Goal: Information Seeking & Learning: Check status

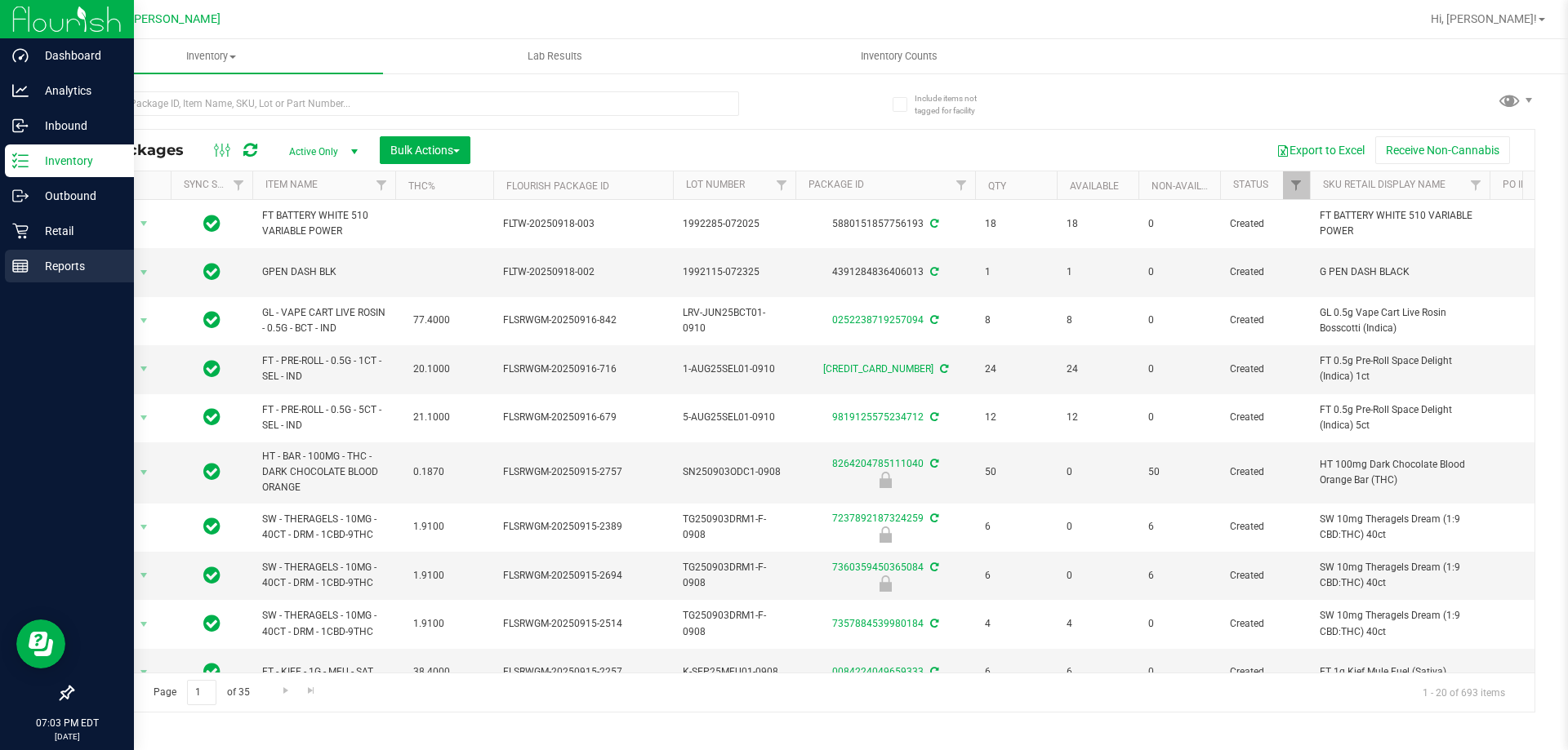
click at [32, 261] on p "Reports" at bounding box center [77, 266] width 98 height 20
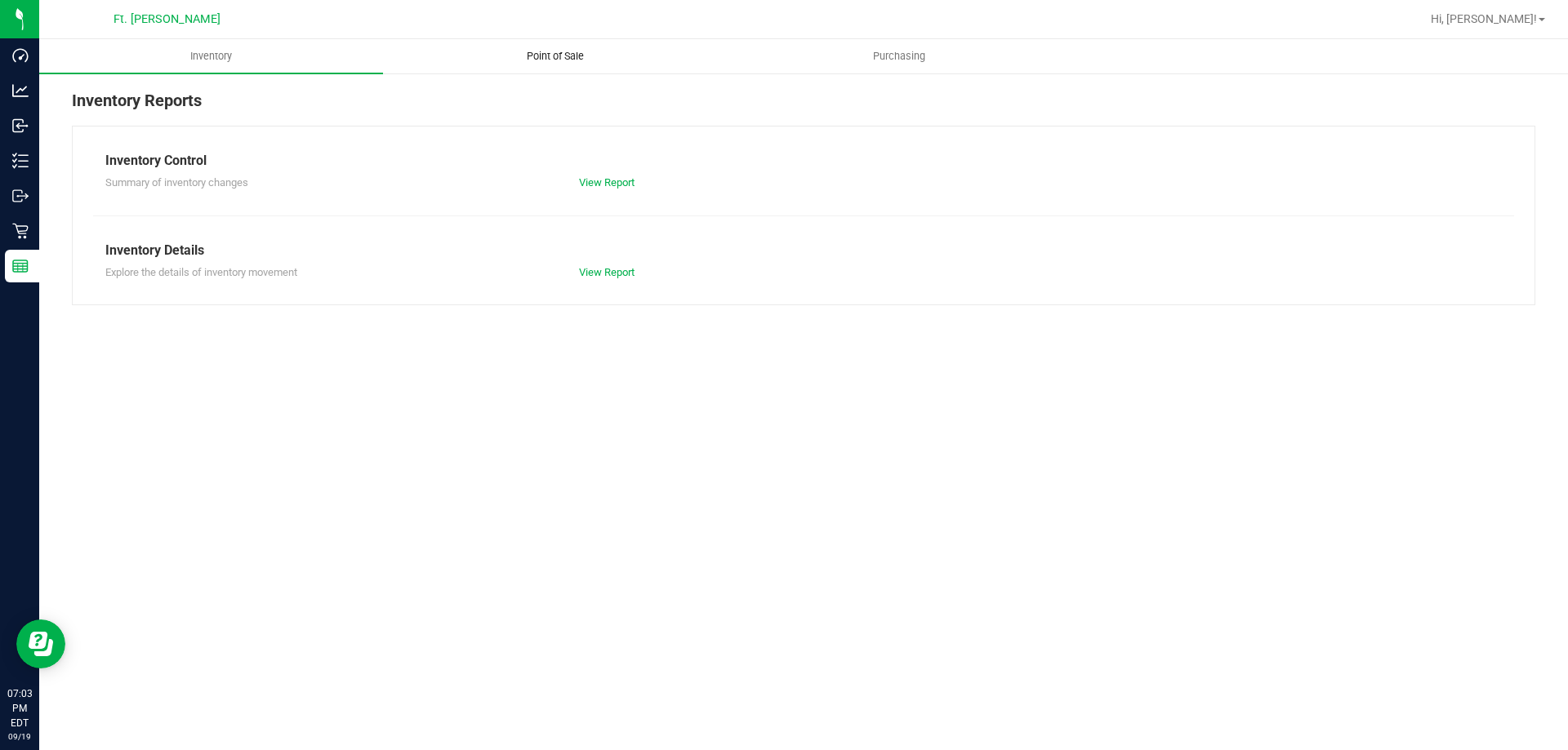
click at [541, 49] on span "Point of Sale" at bounding box center [555, 57] width 101 height 15
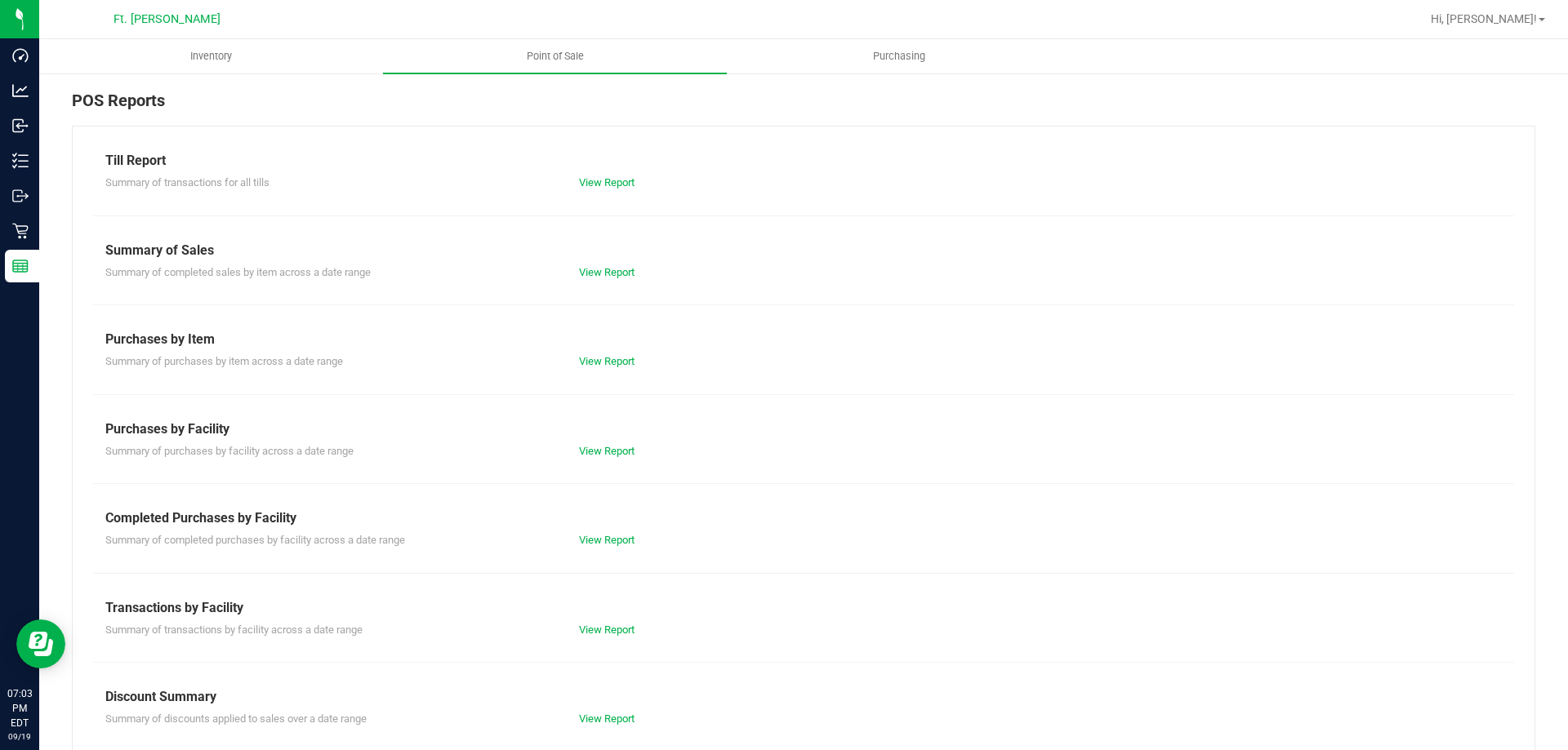
click at [576, 619] on div "Summary of transactions by facility across a date range View Report" at bounding box center [803, 628] width 1421 height 21
click at [596, 633] on link "View Report" at bounding box center [606, 629] width 56 height 12
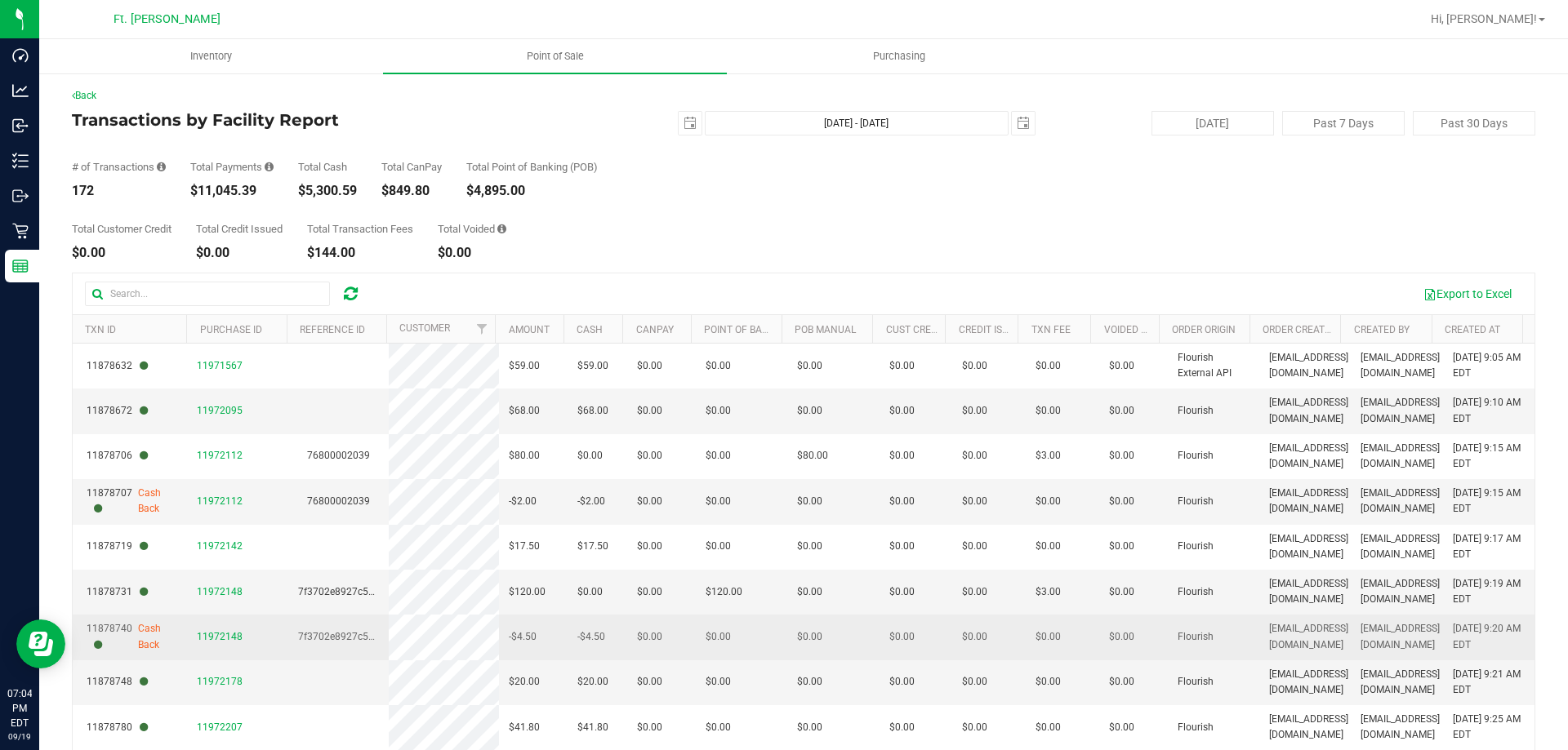
scroll to position [122, 0]
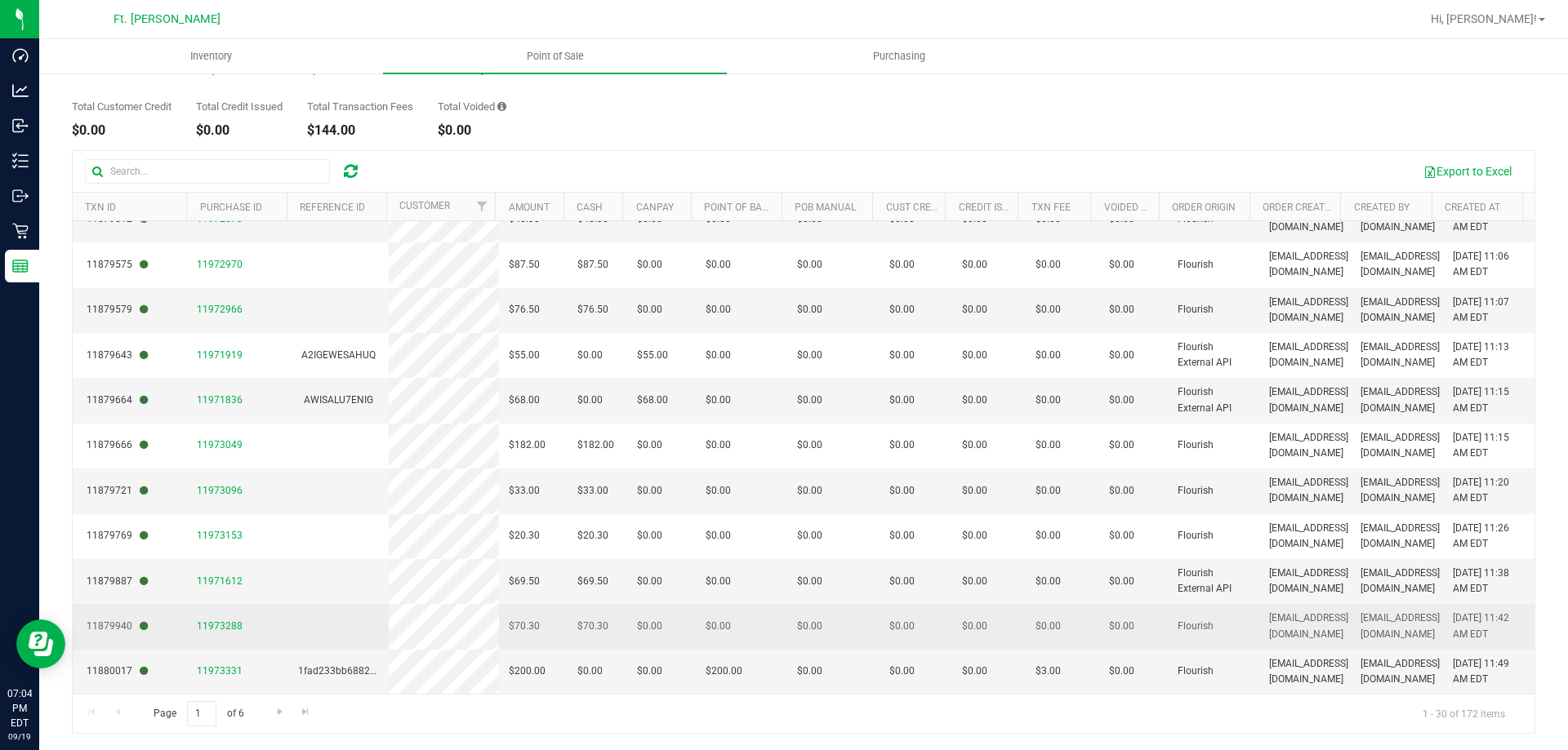
drag, startPoint x: 788, startPoint y: 479, endPoint x: 742, endPoint y: 640, distance: 167.4
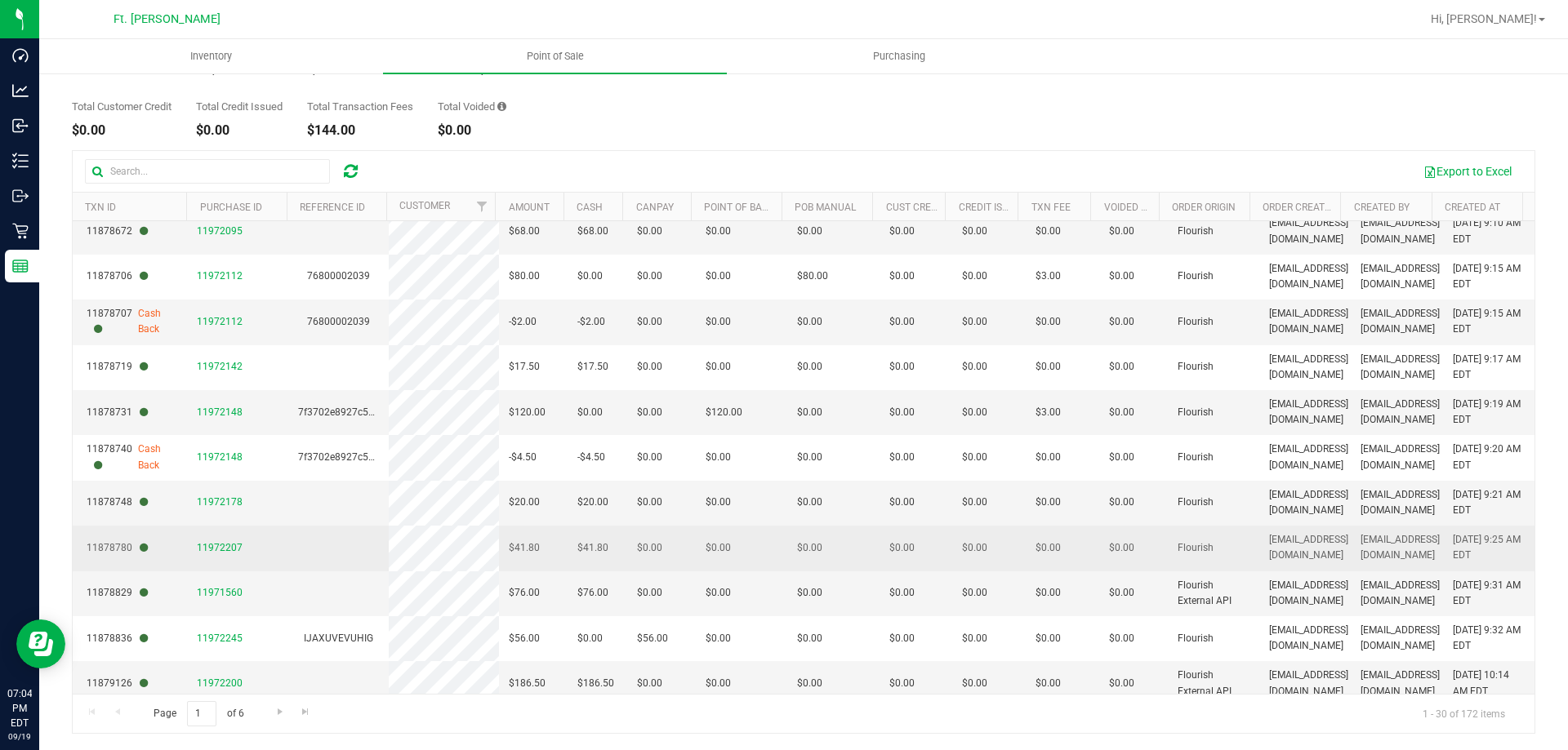
scroll to position [0, 0]
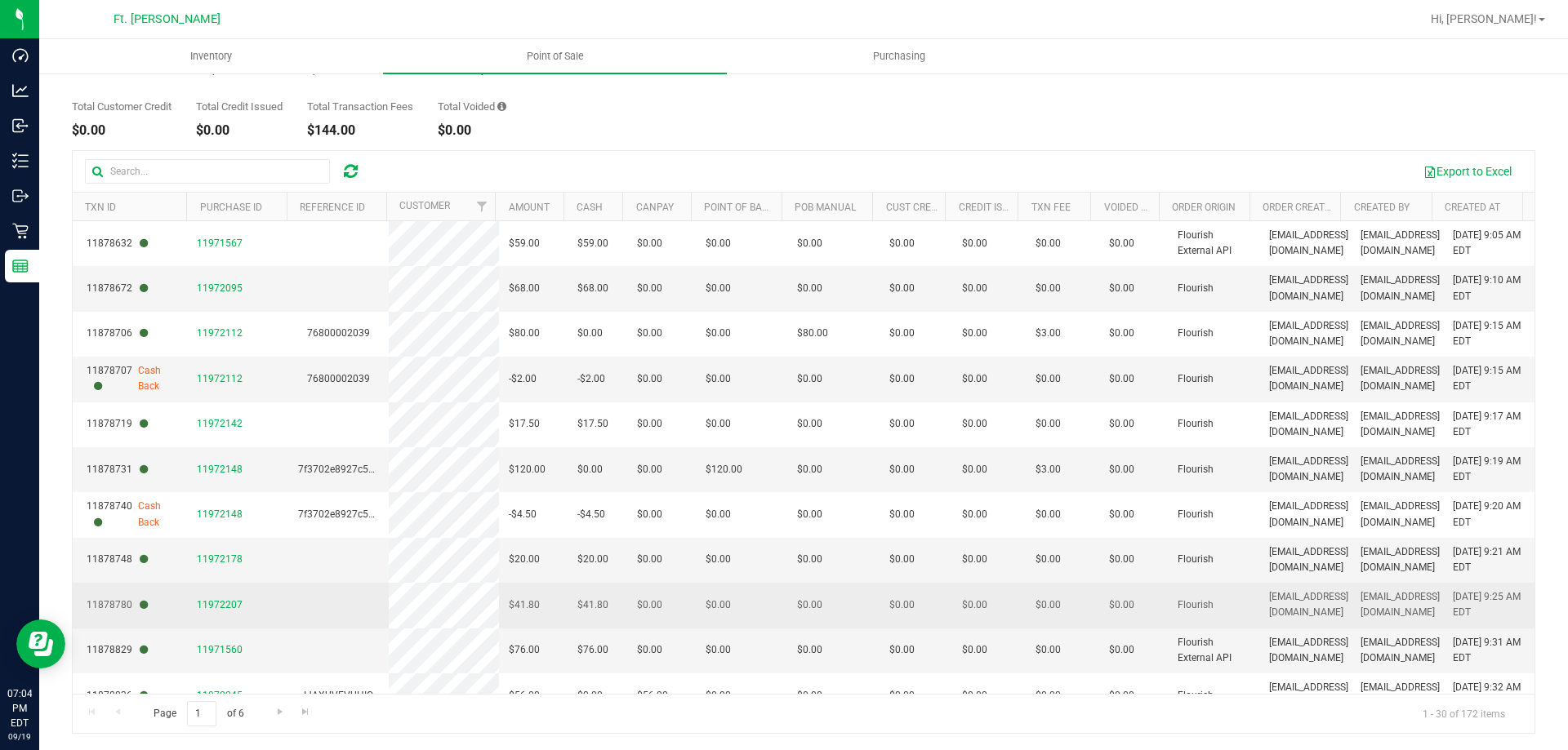
drag, startPoint x: 742, startPoint y: 640, endPoint x: 674, endPoint y: 340, distance: 307.6
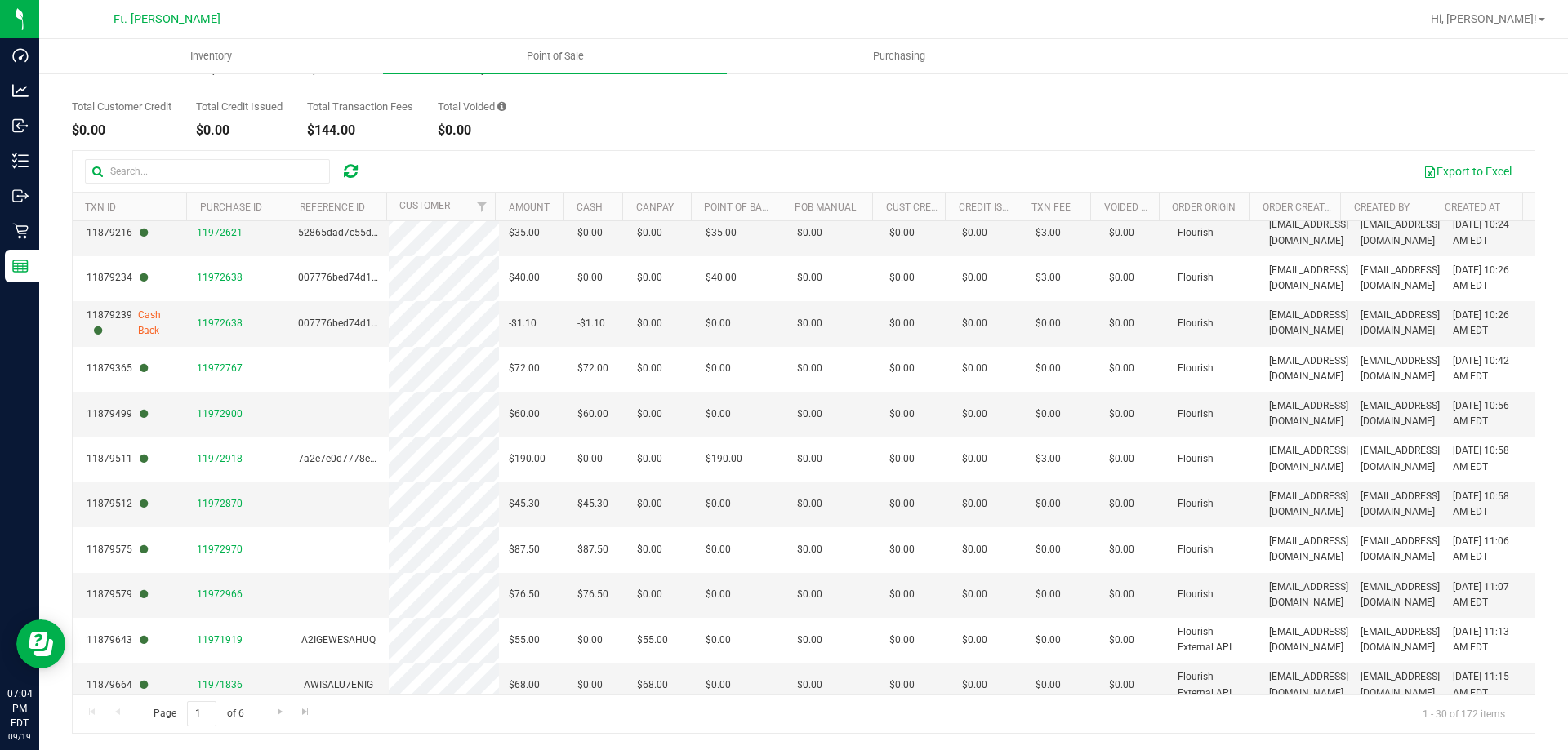
scroll to position [884, 0]
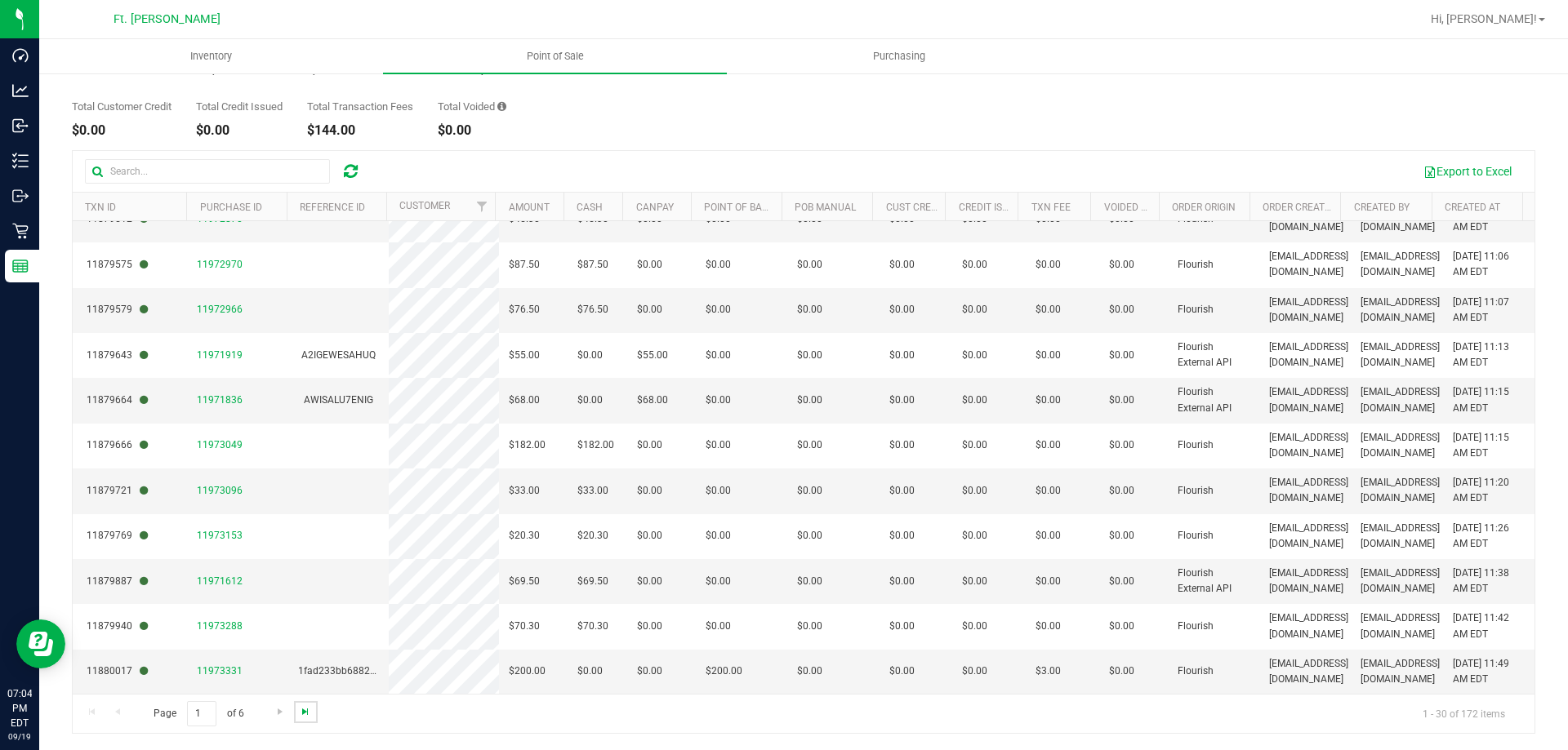
click at [304, 714] on span "Go to the last page" at bounding box center [305, 712] width 13 height 13
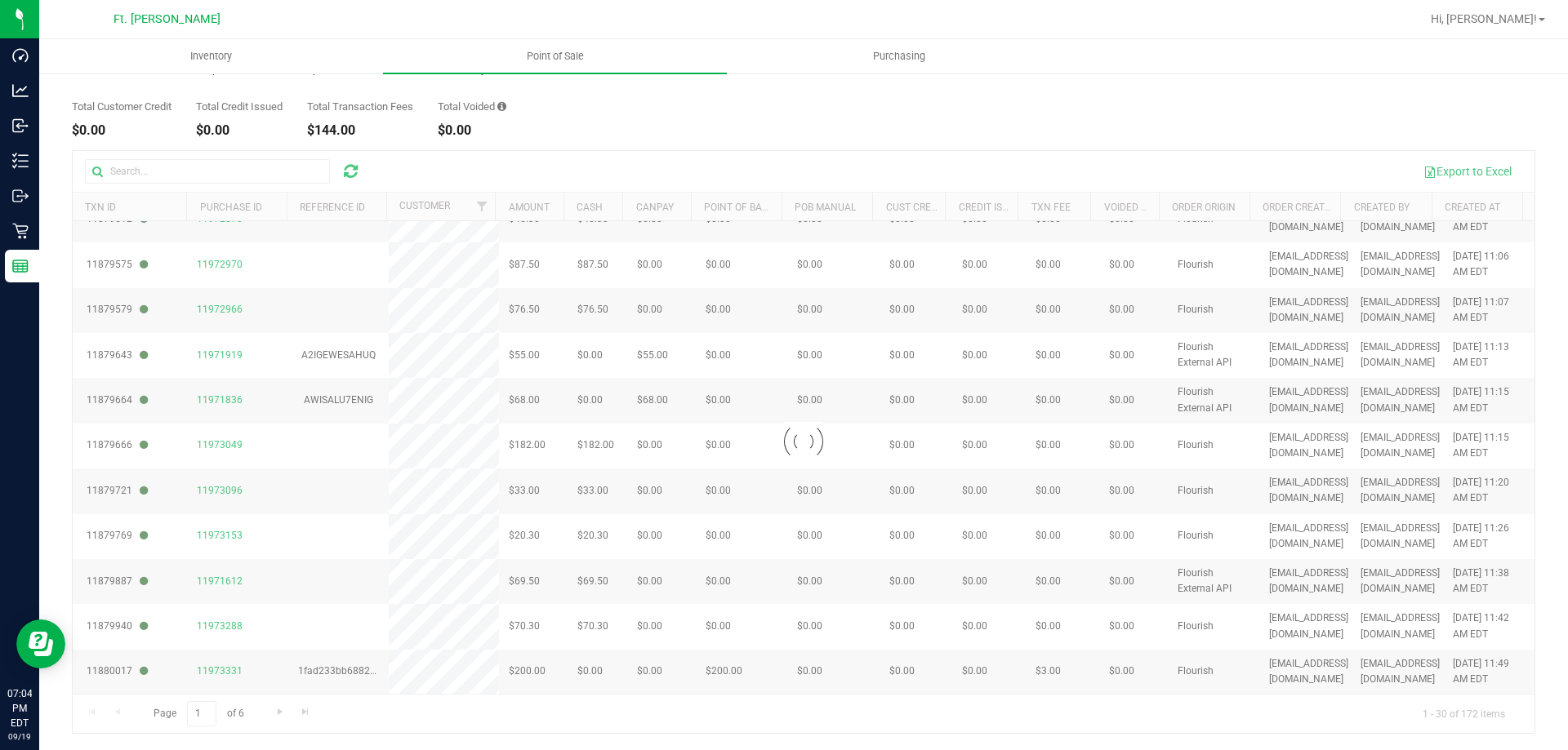
drag, startPoint x: 544, startPoint y: 376, endPoint x: 496, endPoint y: 648, distance: 276.2
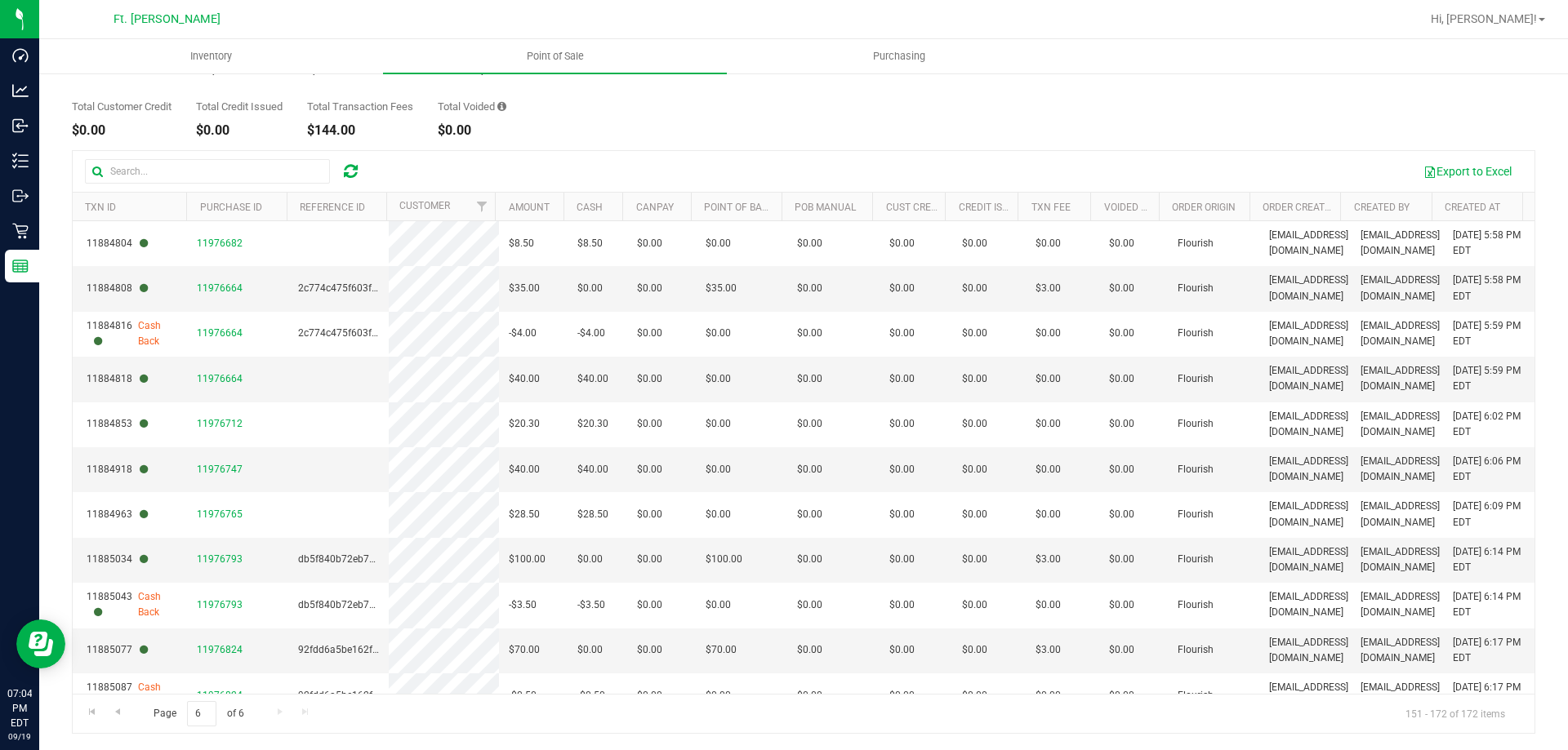
scroll to position [522, 0]
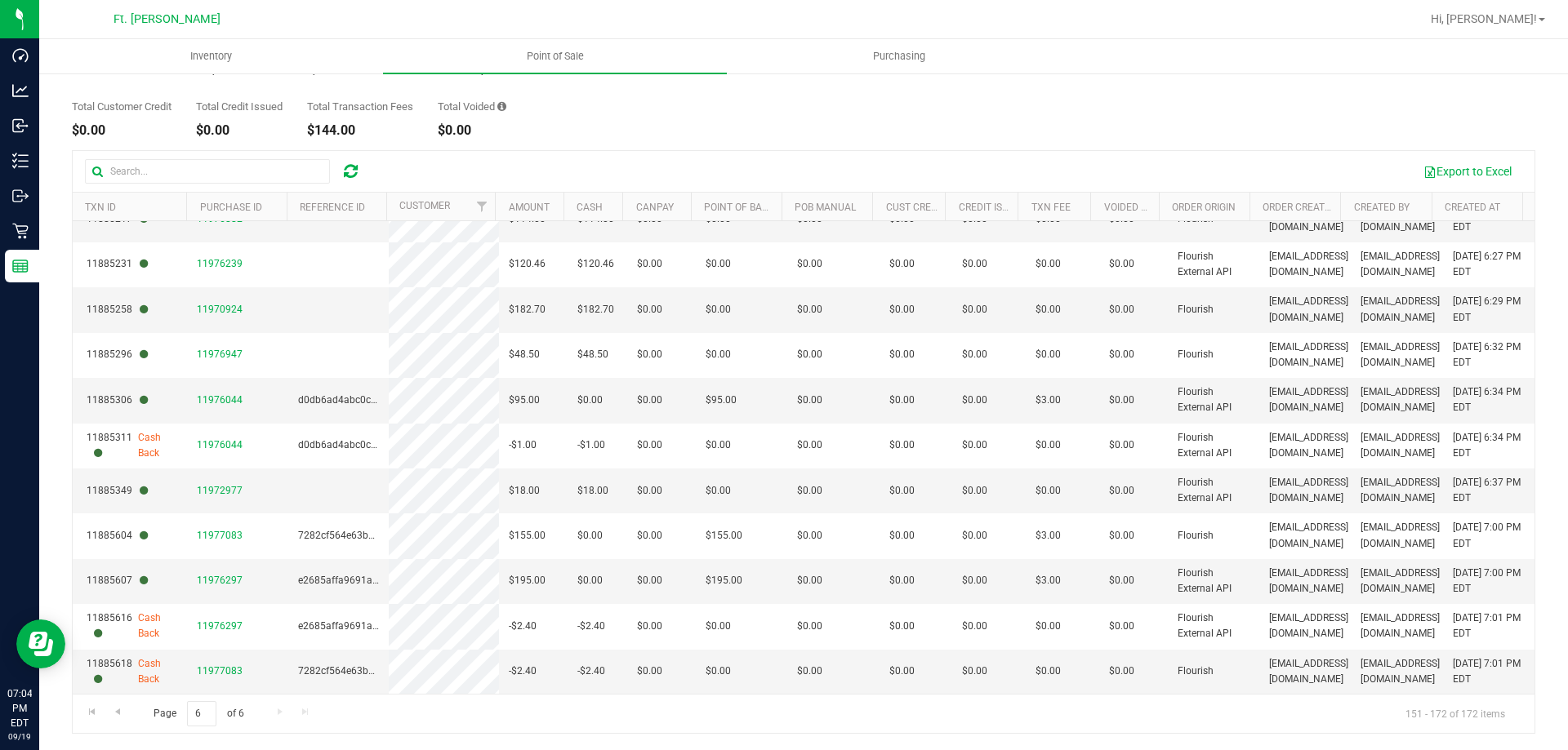
drag, startPoint x: 552, startPoint y: 766, endPoint x: 517, endPoint y: 705, distance: 70.3
click at [217, 571] on td "11976297" at bounding box center [237, 580] width 100 height 45
click at [233, 577] on span "11976297" at bounding box center [220, 580] width 45 height 11
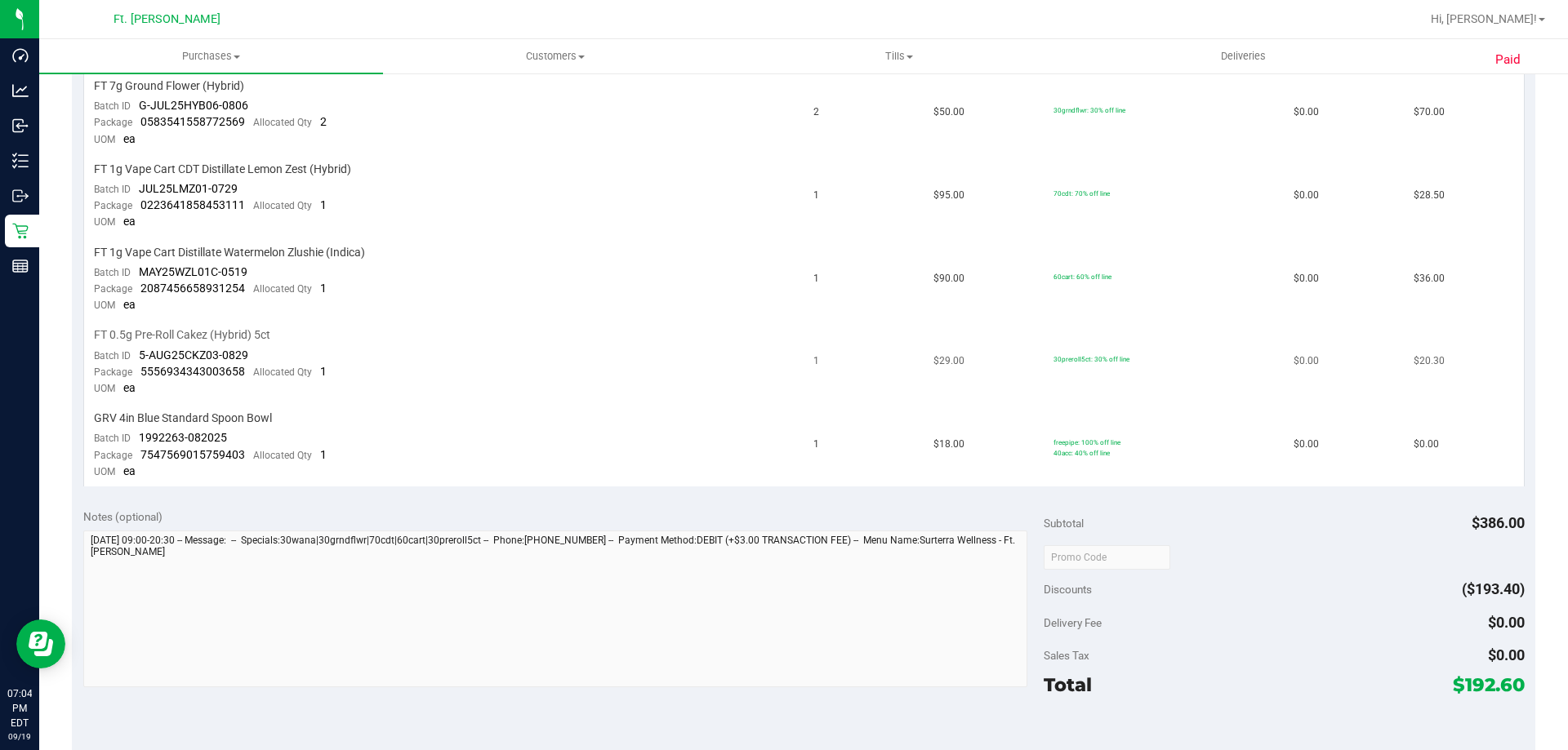
scroll to position [449, 0]
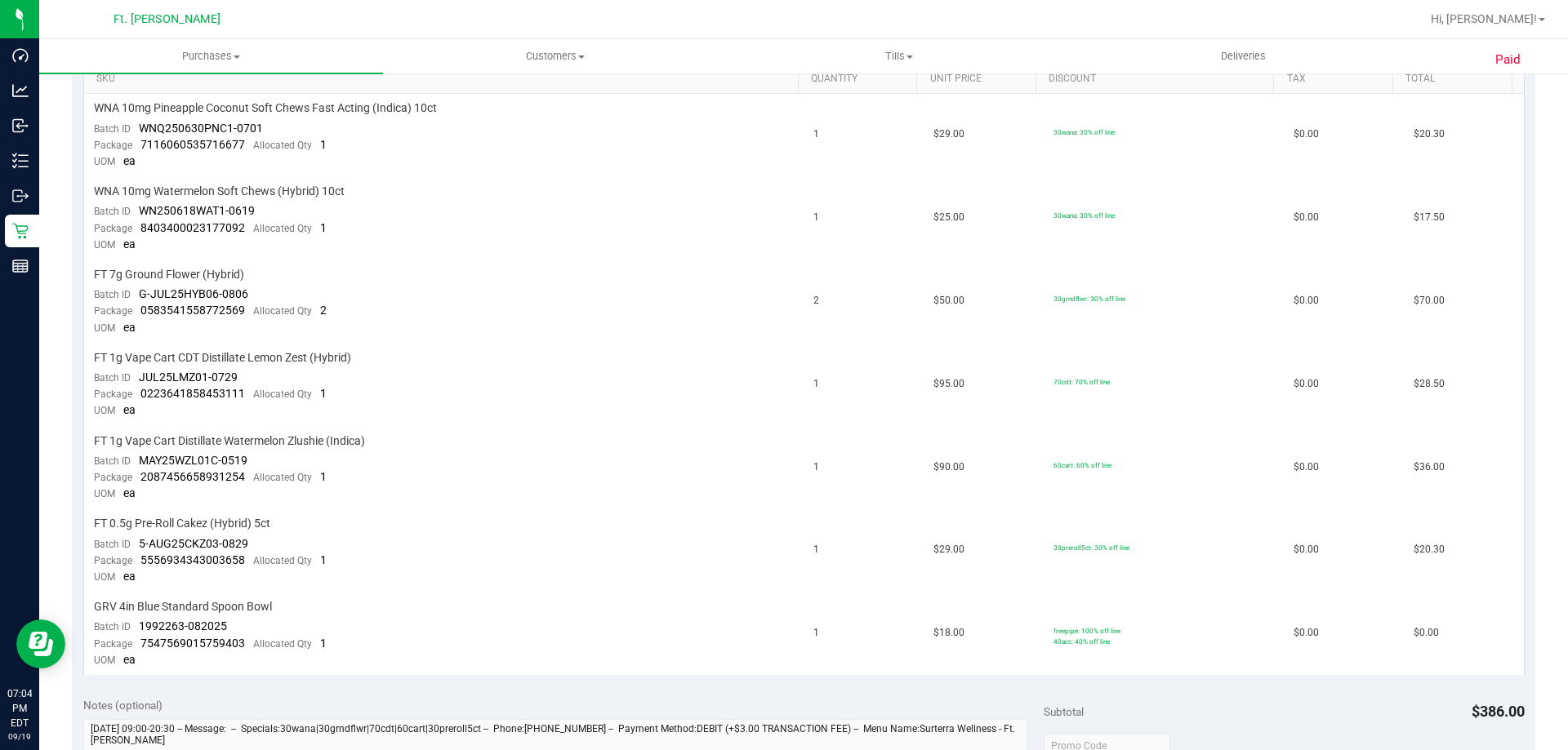
drag, startPoint x: 406, startPoint y: 452, endPoint x: 328, endPoint y: 324, distance: 149.9
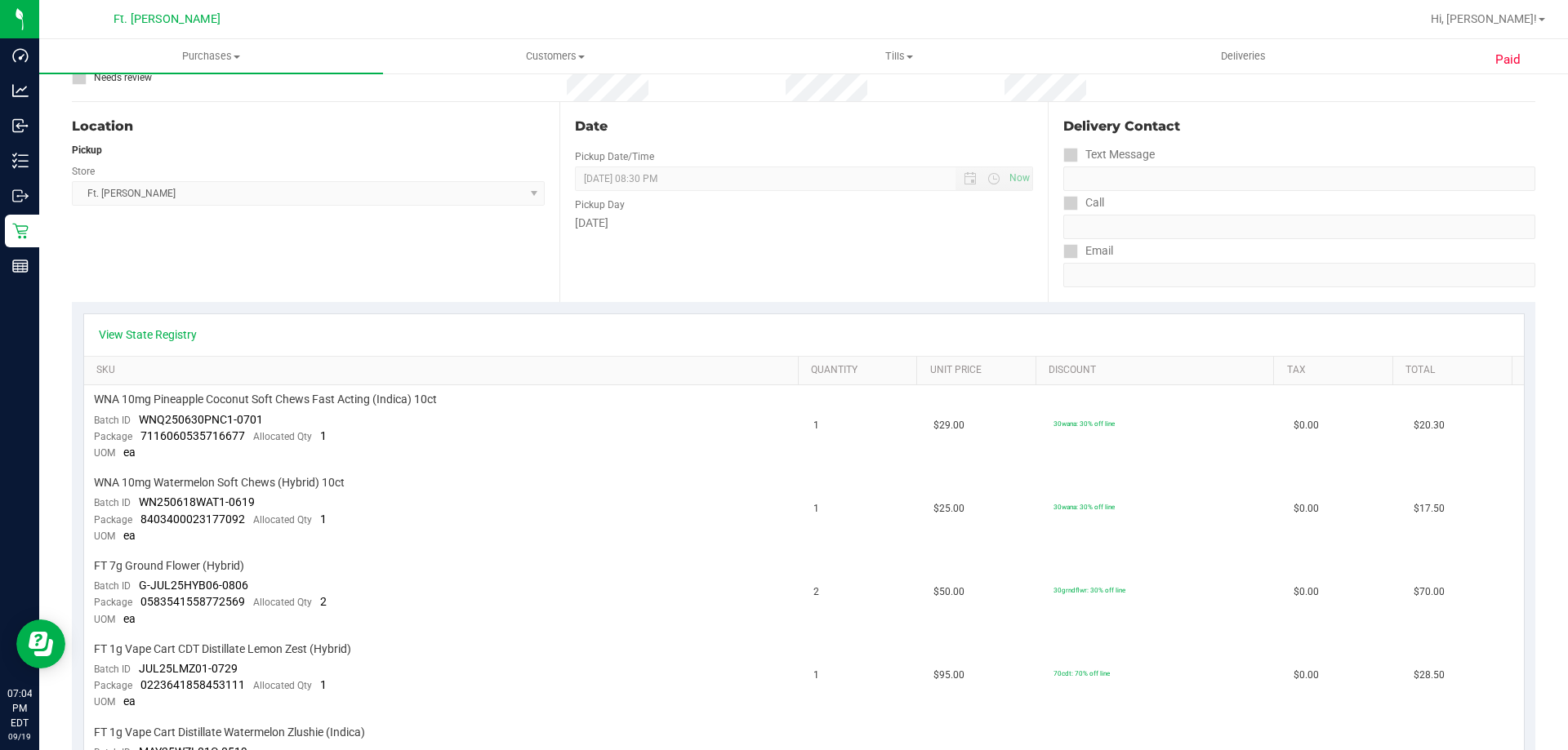
scroll to position [0, 0]
